Goal: Information Seeking & Learning: Learn about a topic

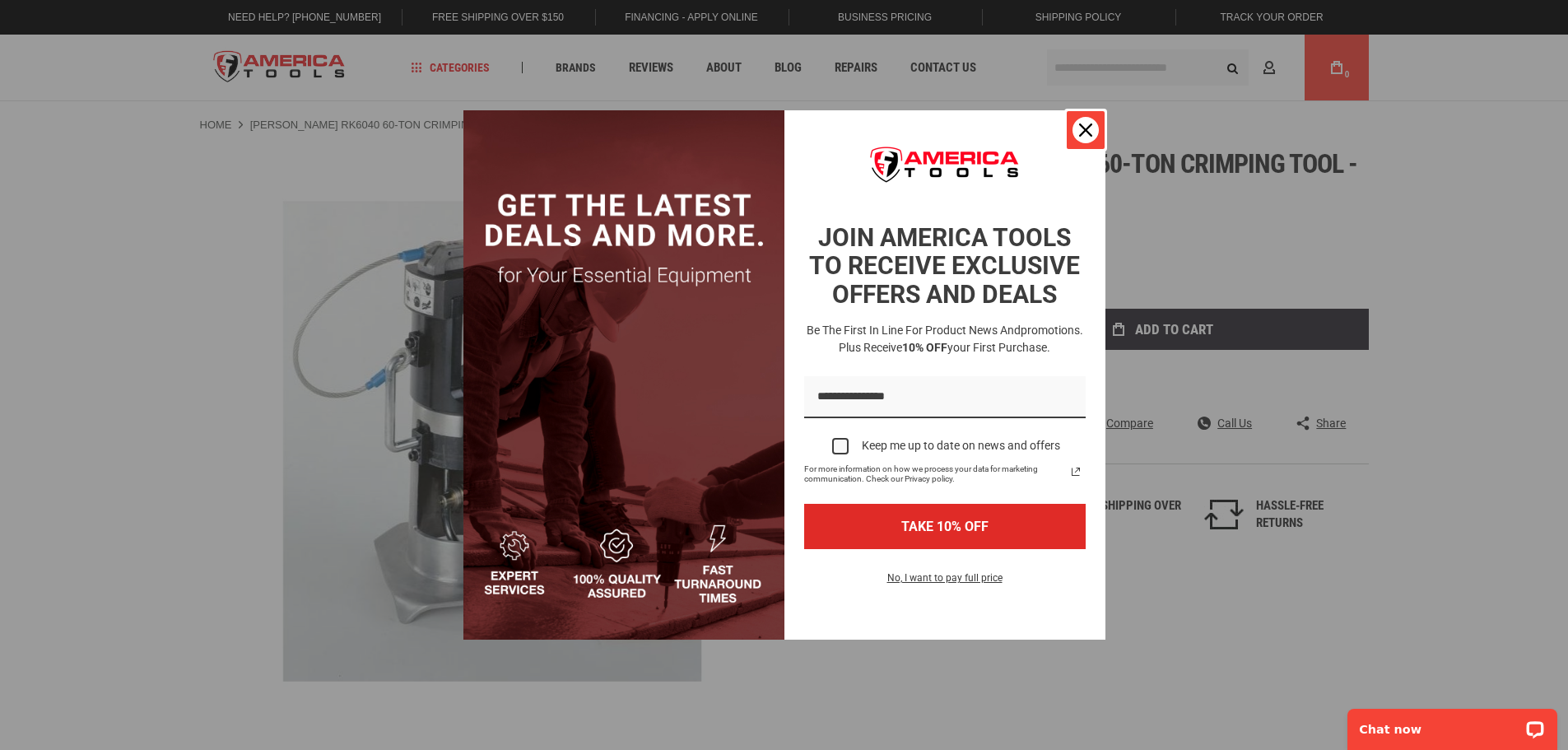
click at [1082, 127] on icon "close icon" at bounding box center [1086, 131] width 14 height 14
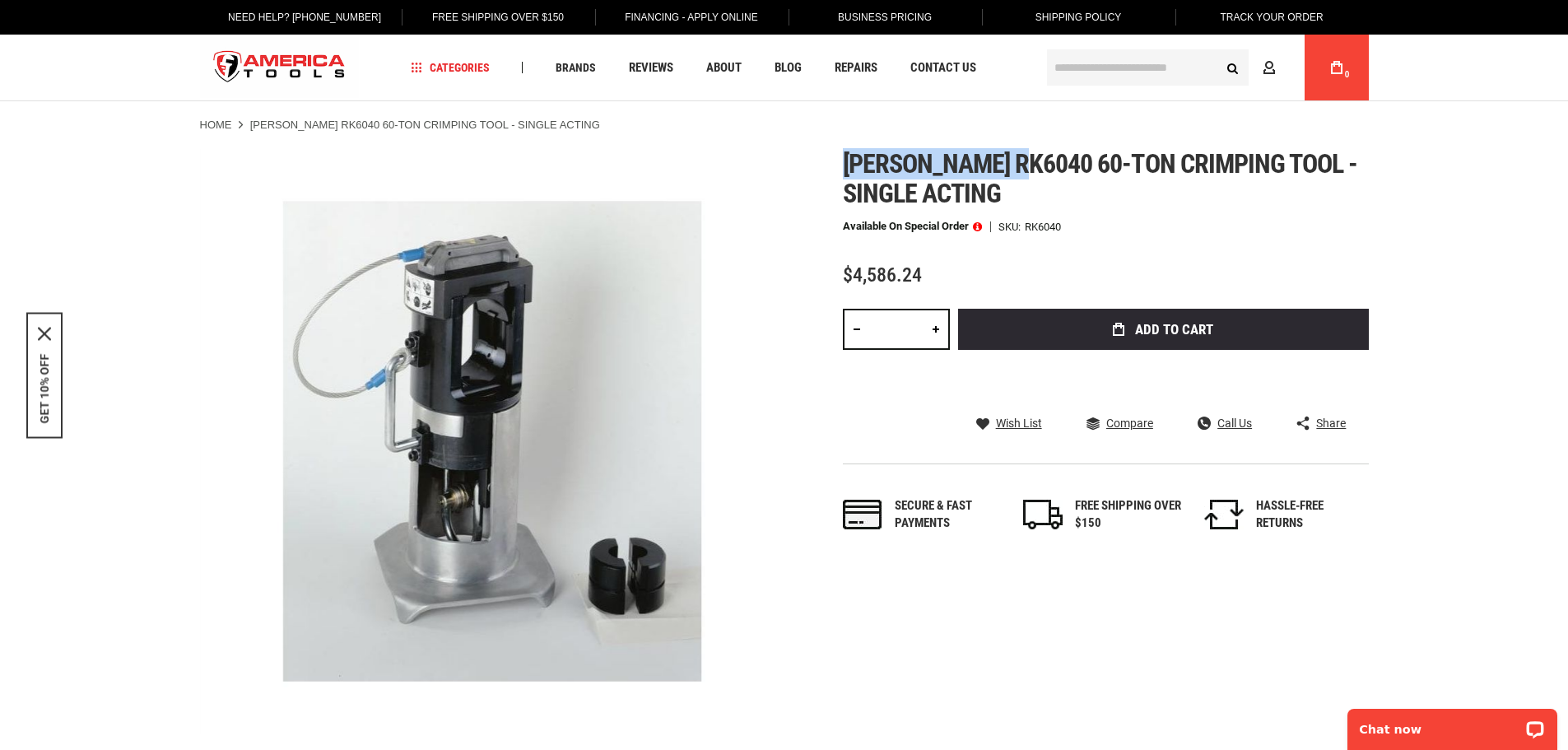
drag, startPoint x: 845, startPoint y: 163, endPoint x: 1030, endPoint y: 164, distance: 185.0
click at [1030, 164] on span "[PERSON_NAME] rk6040 60-ton crimping tool - single acting" at bounding box center [1100, 179] width 515 height 61
copy span "[PERSON_NAME] rk6040"
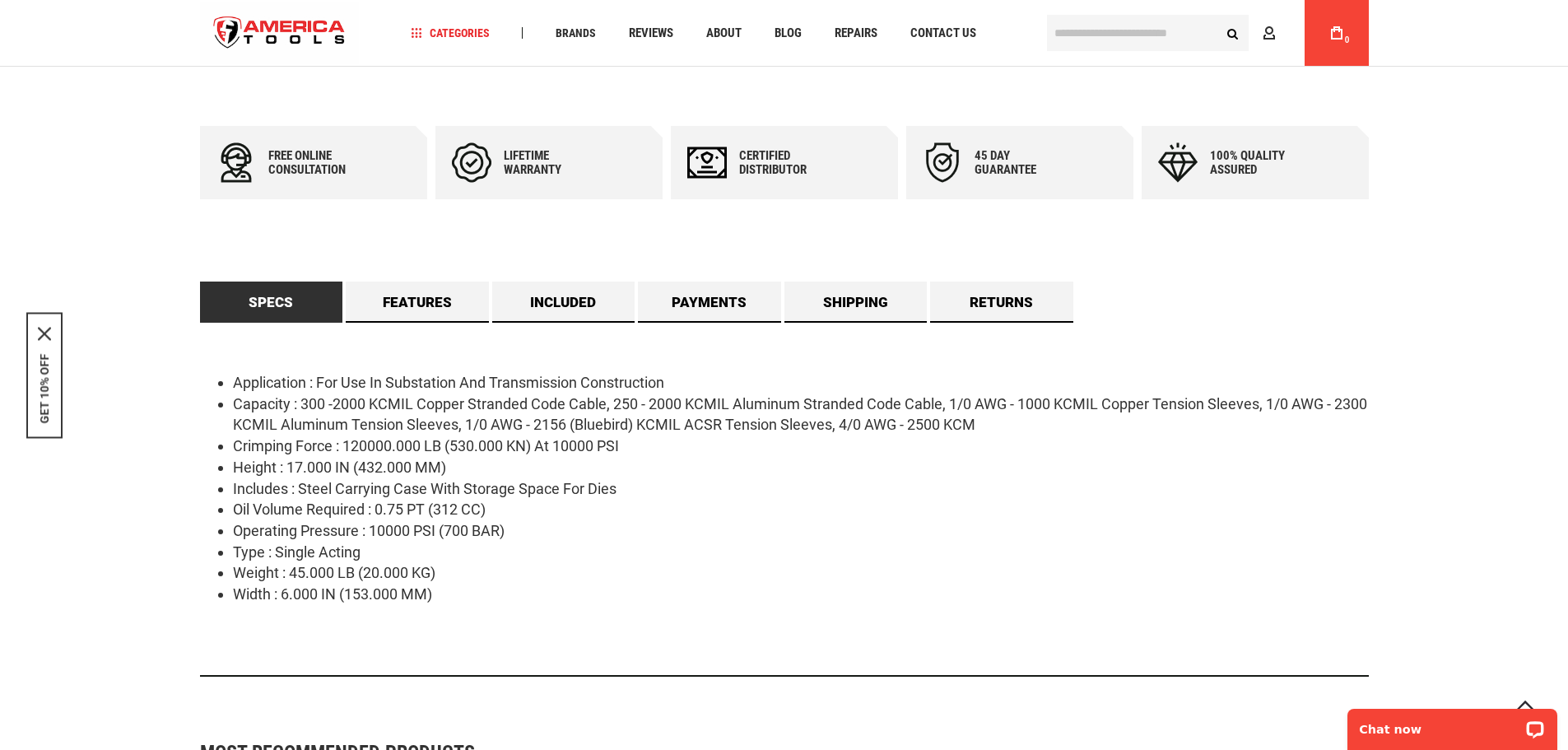
scroll to position [658, 0]
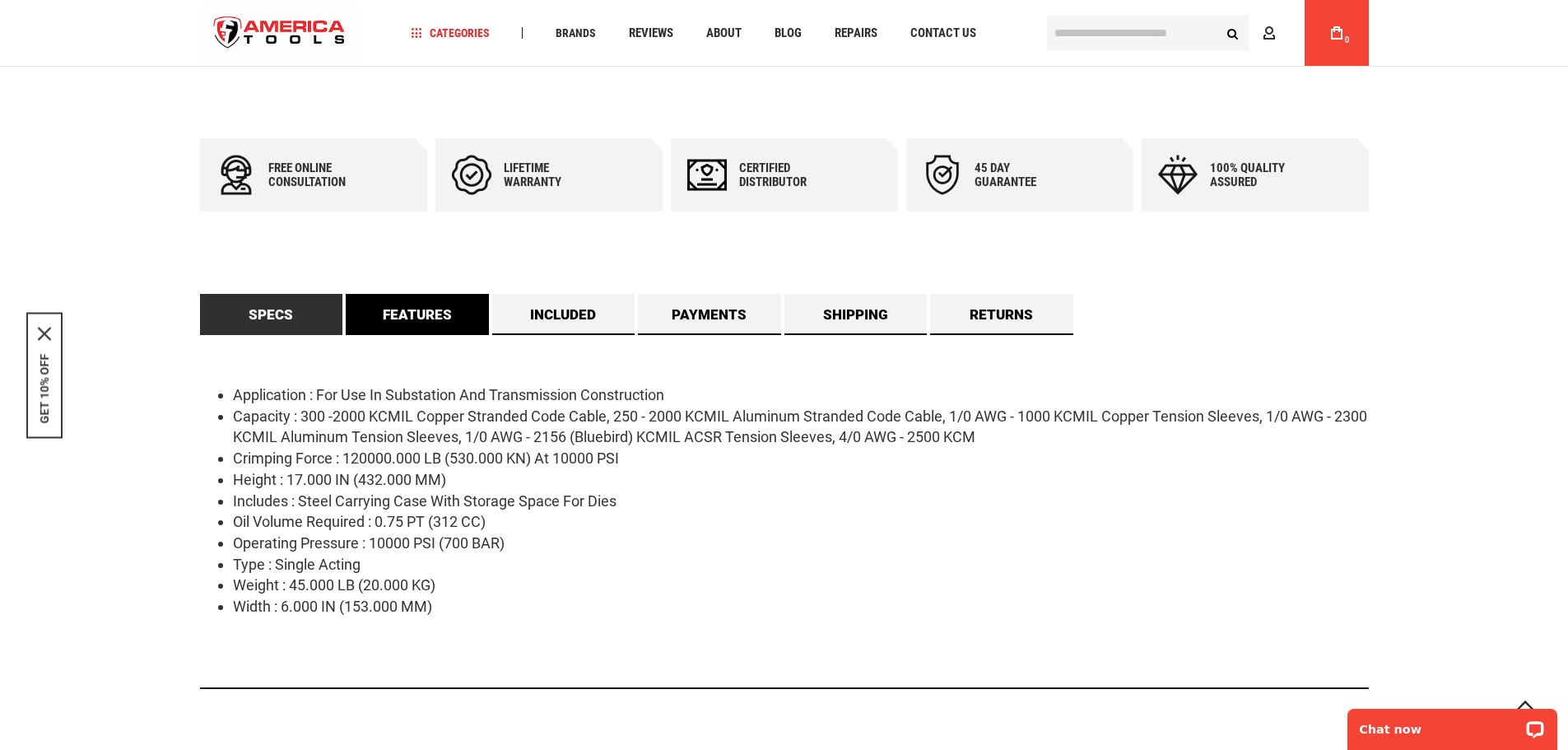
click at [373, 308] on link "Features" at bounding box center [417, 314] width 143 height 42
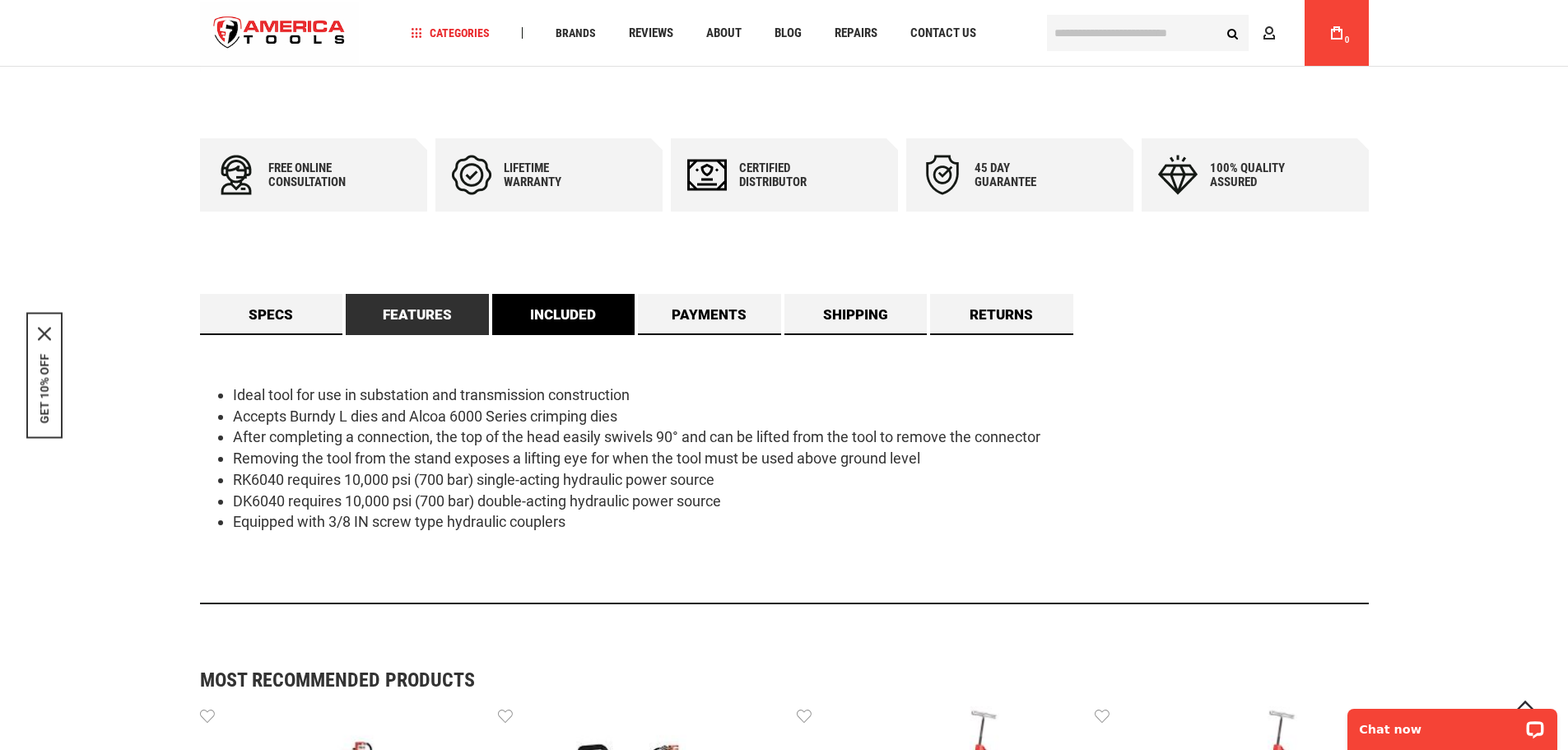
click at [521, 315] on link "Included" at bounding box center [563, 314] width 143 height 42
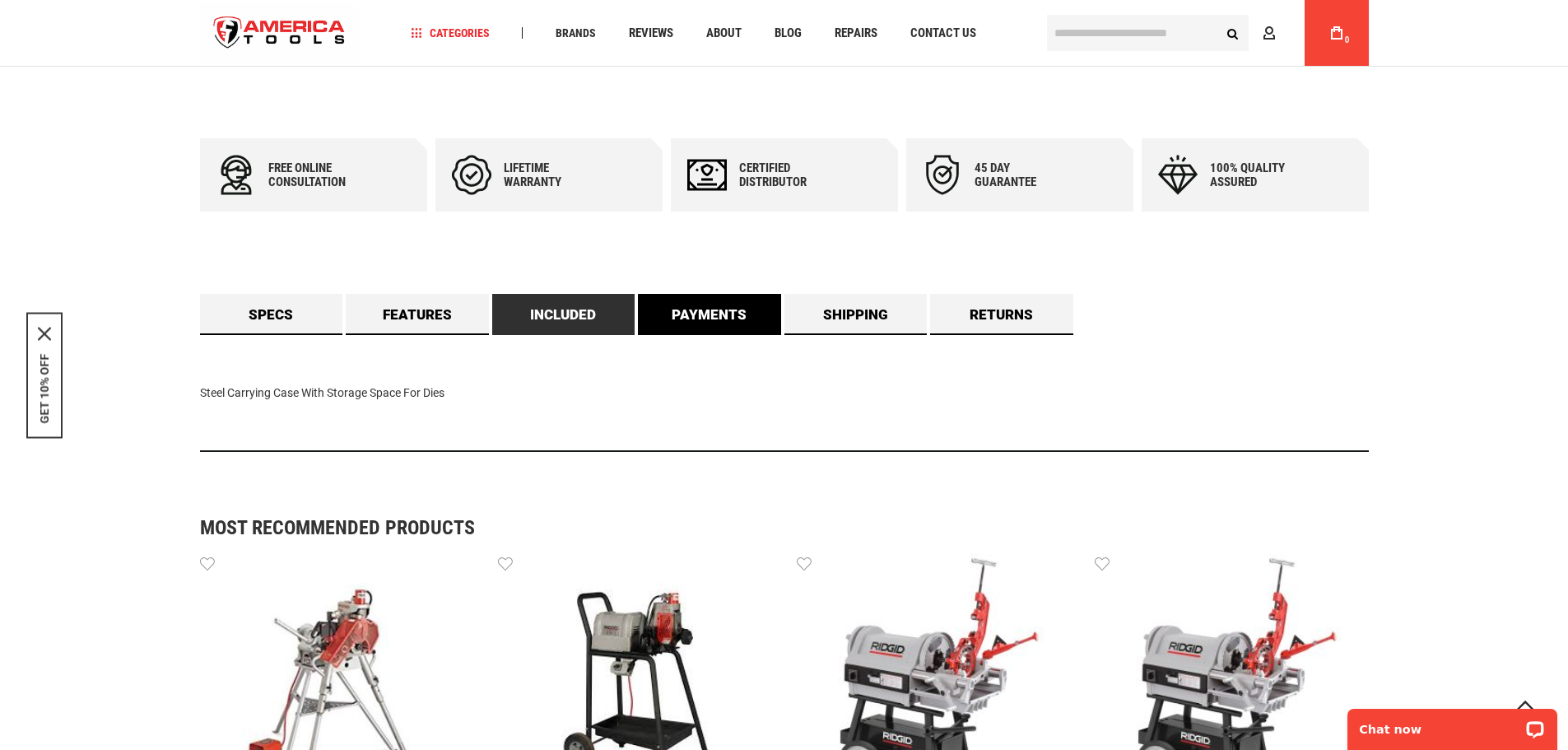
click at [705, 314] on link "Payments" at bounding box center [709, 314] width 143 height 42
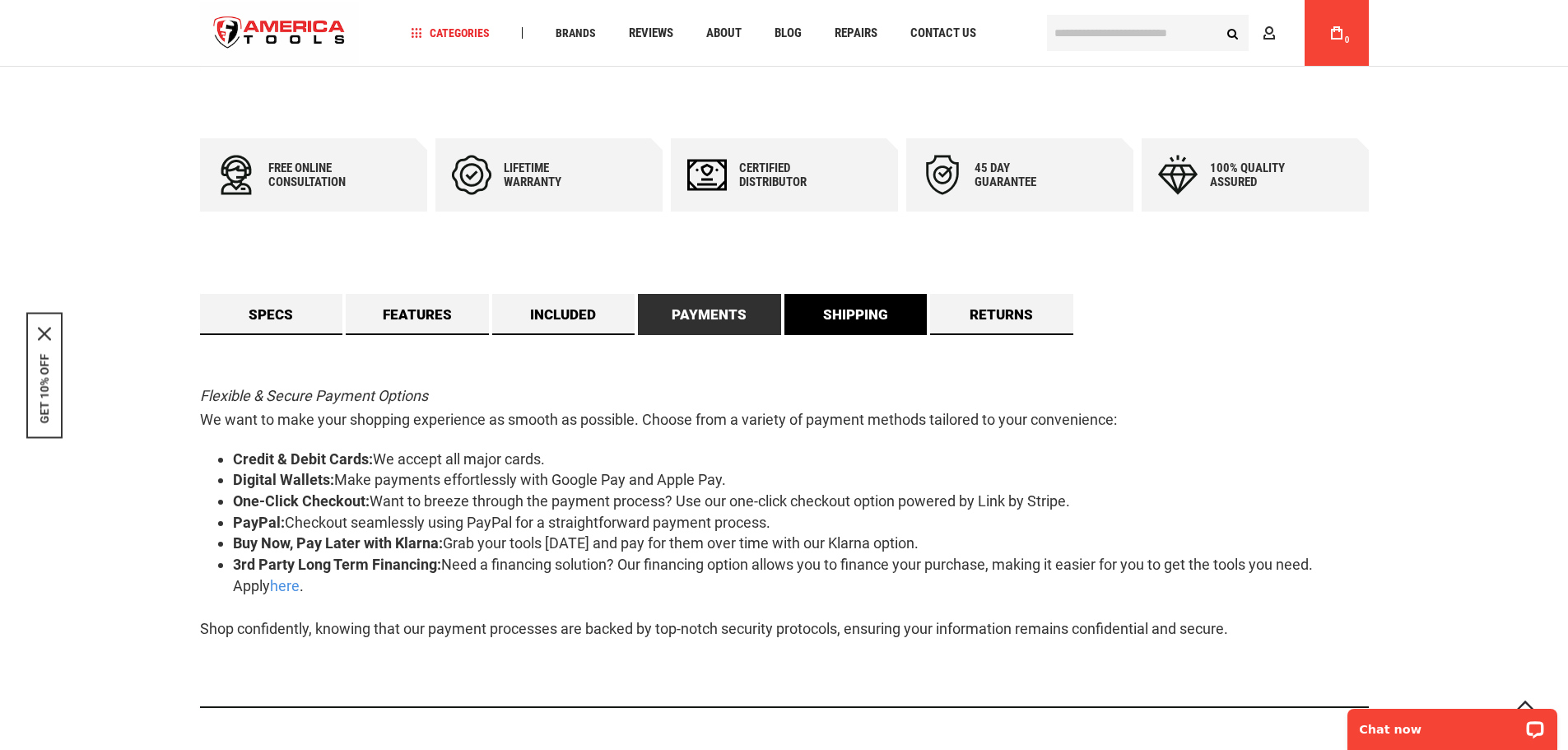
click at [828, 323] on link "Shipping" at bounding box center [856, 314] width 143 height 42
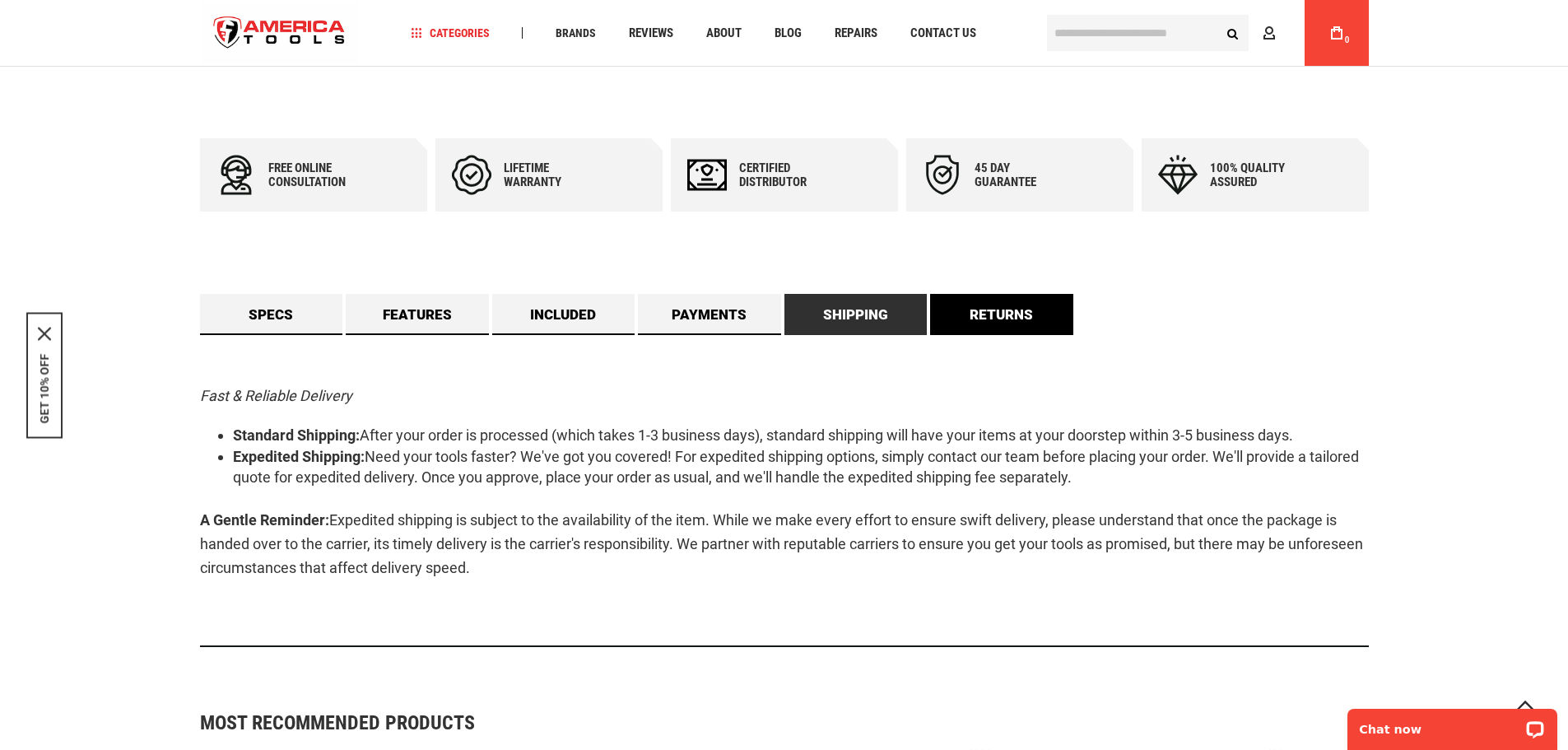
click at [994, 319] on link "Returns" at bounding box center [1001, 314] width 143 height 42
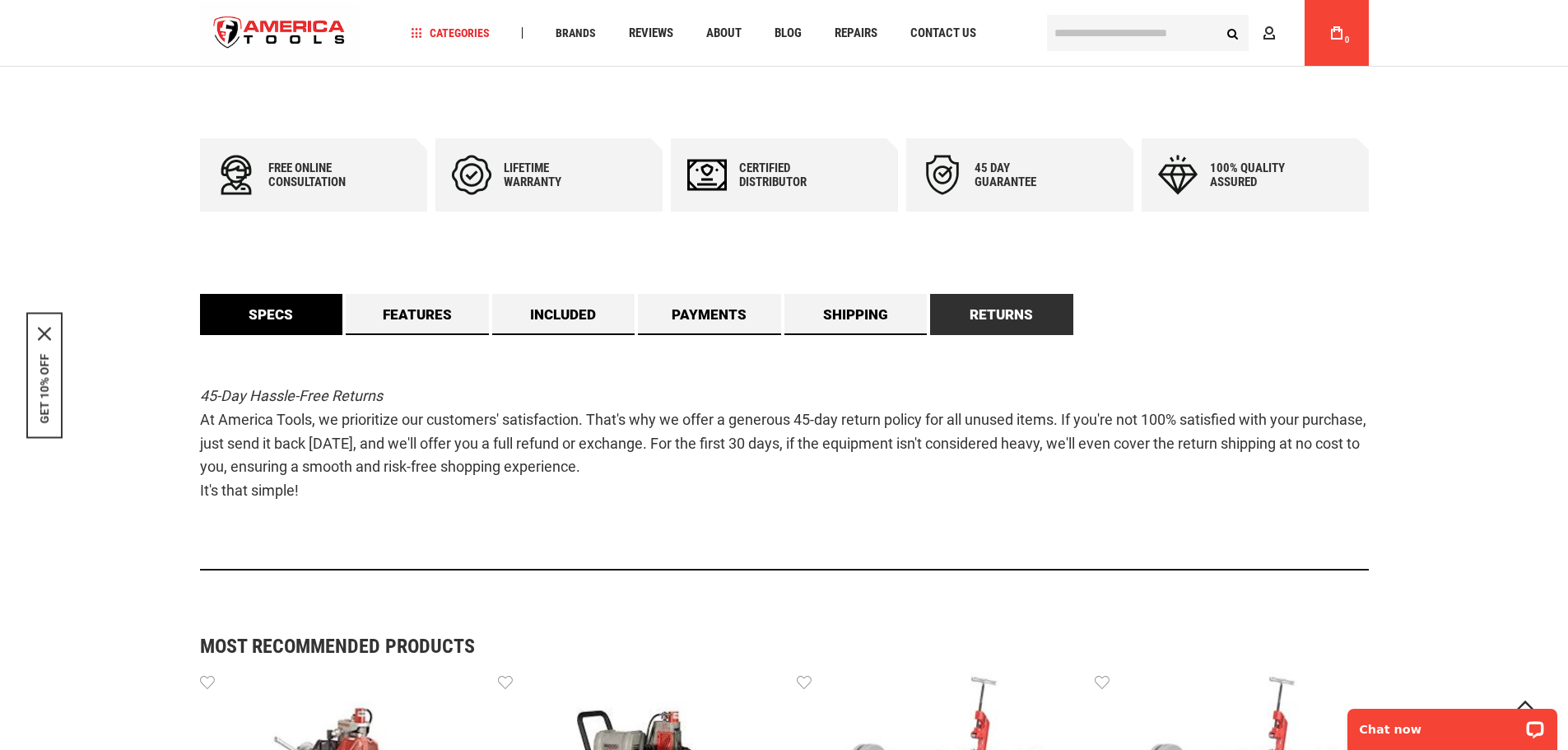
click at [250, 296] on link "Specs" at bounding box center [271, 314] width 143 height 42
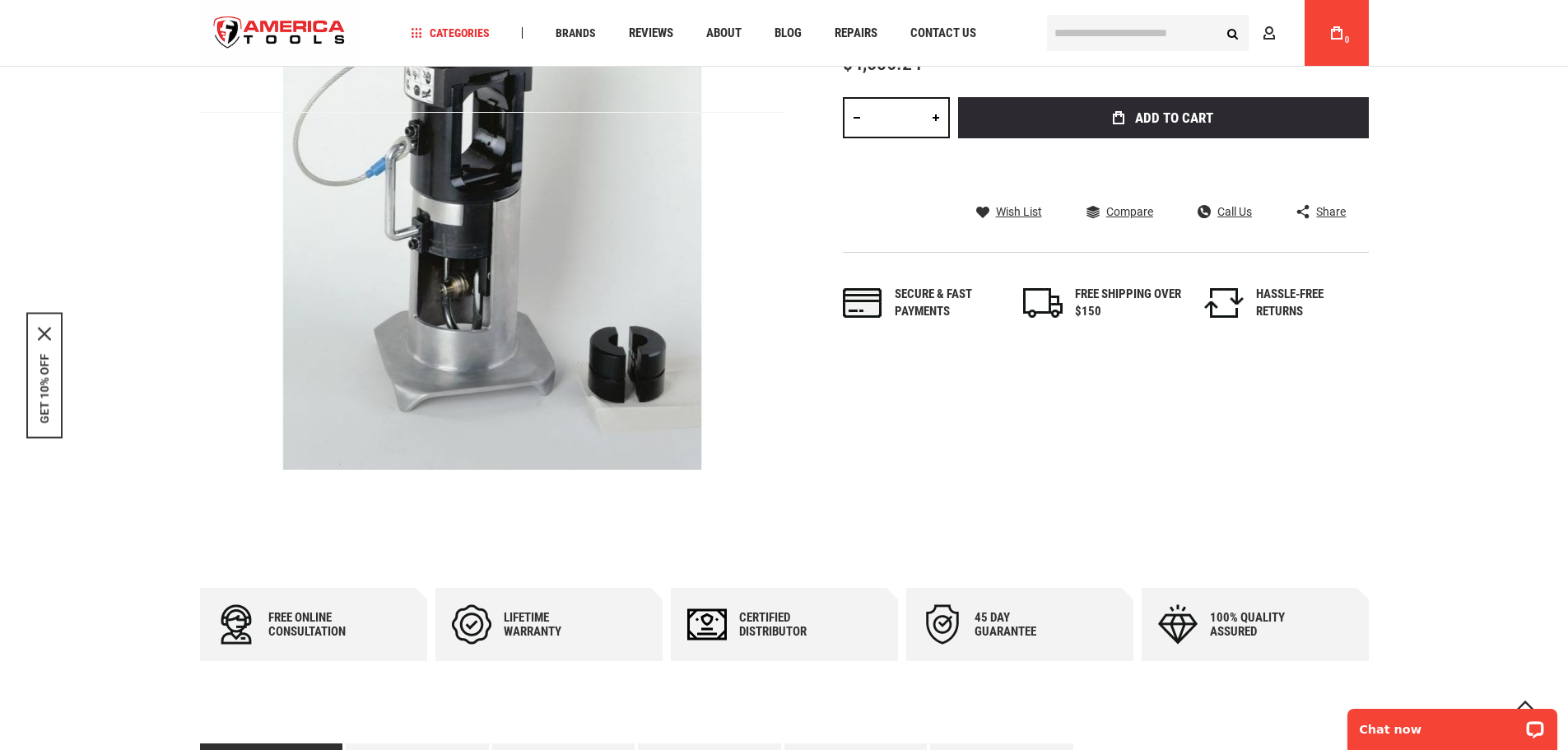
scroll to position [0, 0]
